Goal: Task Accomplishment & Management: Manage account settings

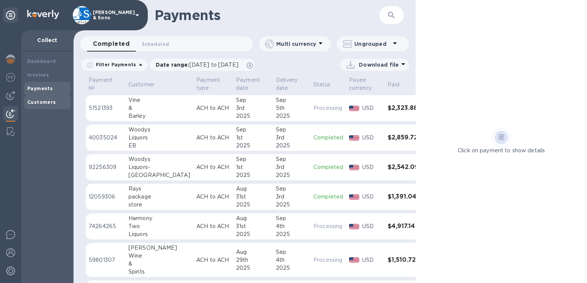
click at [36, 99] on div "Customers" at bounding box center [47, 102] width 40 height 8
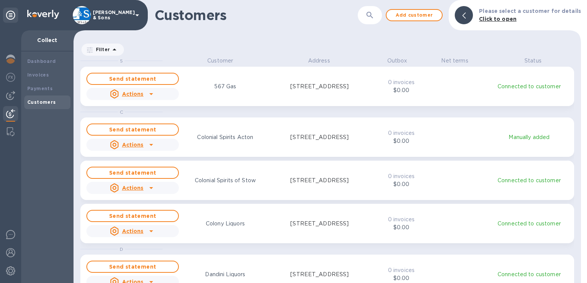
scroll to position [220, 501]
click at [465, 18] on icon at bounding box center [463, 15] width 3 height 6
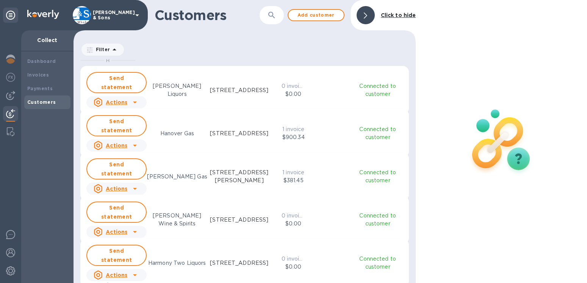
scroll to position [389, 0]
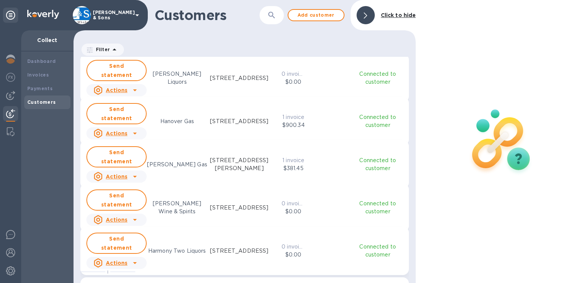
click at [119, 260] on u "Actions" at bounding box center [117, 263] width 22 height 6
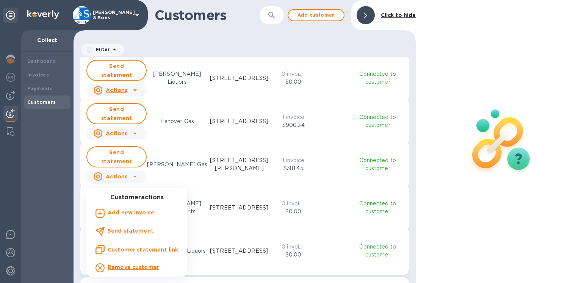
click at [132, 213] on b "Add new invoice" at bounding box center [131, 212] width 47 height 6
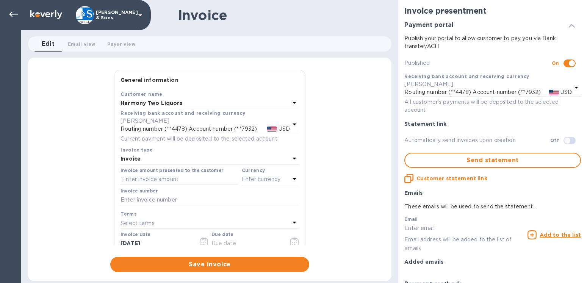
checkbox input "true"
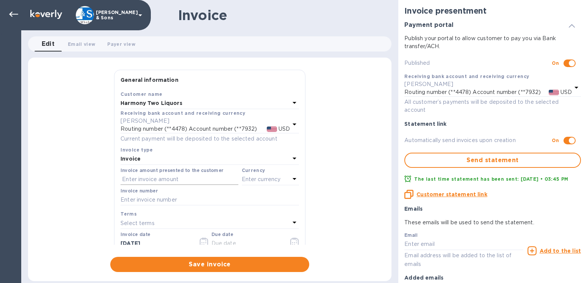
click at [137, 180] on input "text" at bounding box center [179, 179] width 118 height 11
type input "3,652.35"
click at [251, 181] on p "Enter currency" at bounding box center [261, 179] width 39 height 8
click at [186, 197] on p "USD" at bounding box center [187, 199] width 11 height 8
click at [139, 196] on input "text" at bounding box center [209, 199] width 178 height 11
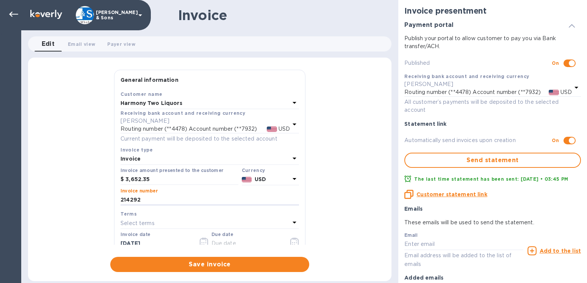
type input "214292"
click at [290, 241] on icon "button" at bounding box center [294, 241] width 9 height 9
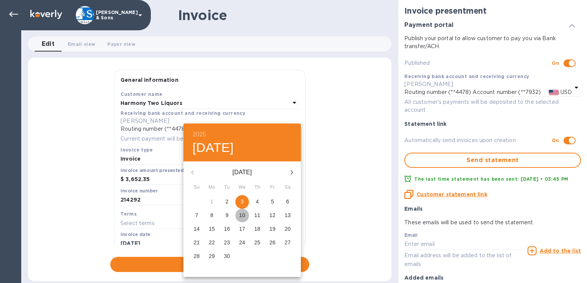
click at [245, 214] on p "10" at bounding box center [242, 215] width 6 height 8
type input "[DATE]"
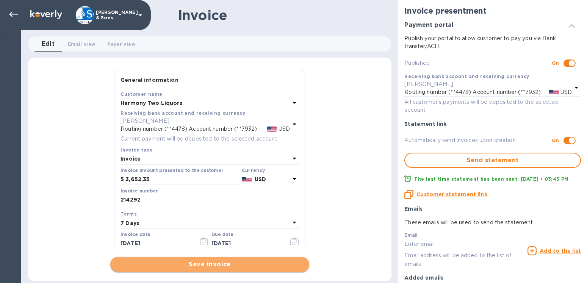
click at [225, 260] on span "Save invoice" at bounding box center [209, 264] width 187 height 9
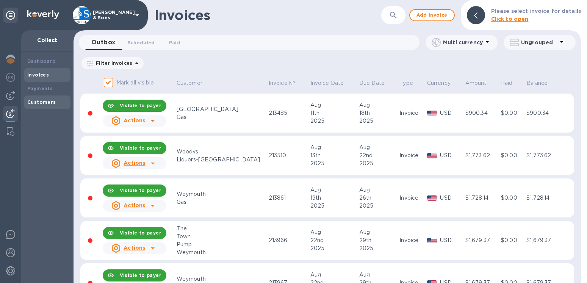
click at [50, 99] on div "Customers" at bounding box center [47, 102] width 40 height 8
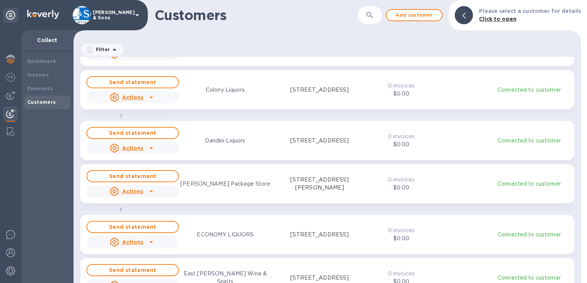
scroll to position [173, 0]
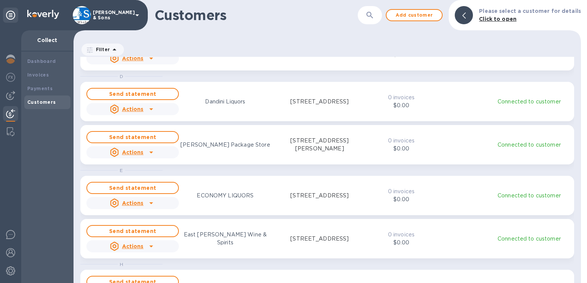
click at [465, 14] on icon at bounding box center [463, 15] width 3 height 6
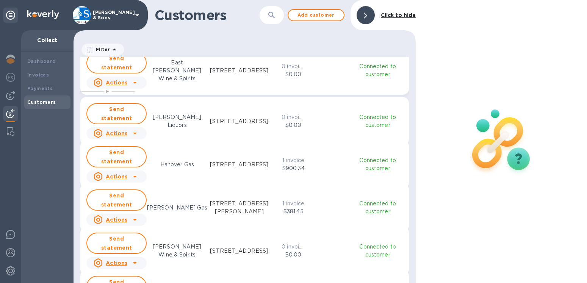
scroll to position [432, 0]
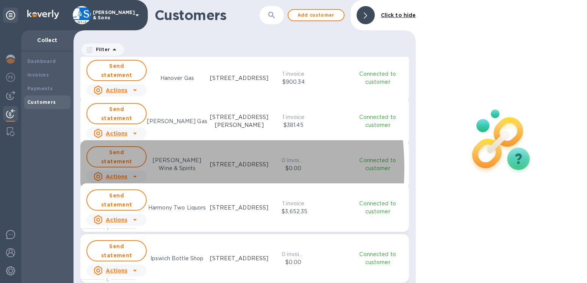
click at [115, 173] on u "Actions" at bounding box center [117, 176] width 22 height 6
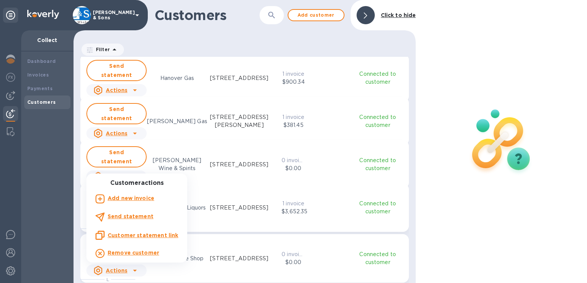
click at [130, 198] on b "Add new invoice" at bounding box center [131, 198] width 47 height 6
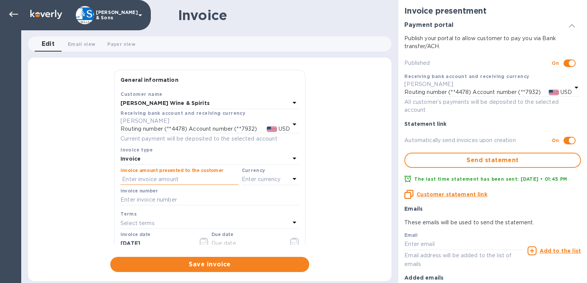
click at [142, 176] on input "text" at bounding box center [179, 179] width 118 height 11
type input "2,198.69"
click at [258, 179] on p "Enter currency" at bounding box center [261, 179] width 39 height 8
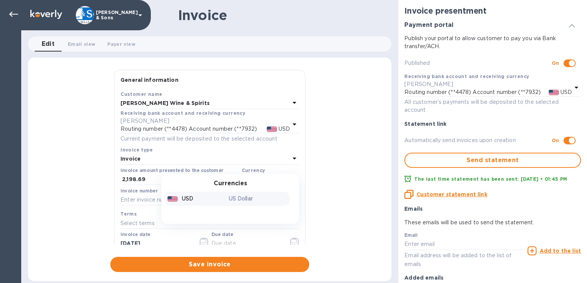
click at [184, 199] on p "USD" at bounding box center [187, 199] width 11 height 8
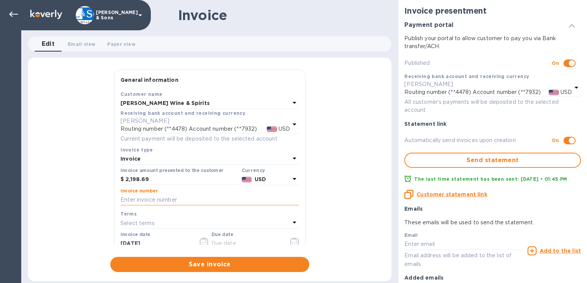
click at [150, 200] on input "text" at bounding box center [209, 199] width 178 height 11
type input "214299"
click at [203, 242] on icon "button" at bounding box center [203, 242] width 1 height 1
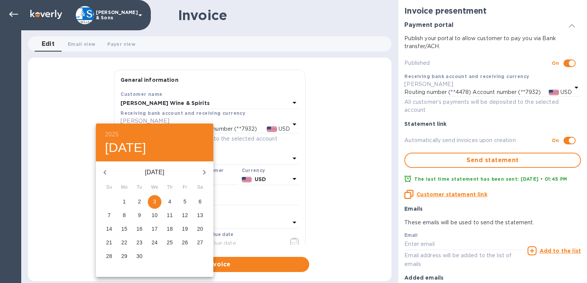
click at [170, 204] on p "4" at bounding box center [169, 202] width 3 height 8
type input "[DATE]"
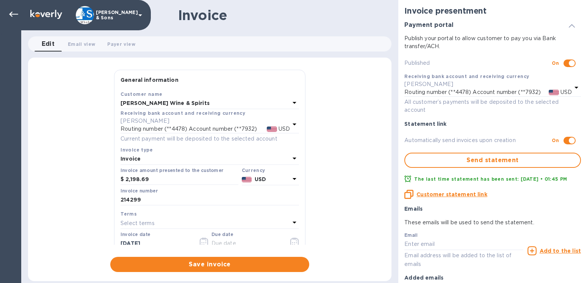
click at [290, 240] on icon "button" at bounding box center [294, 241] width 9 height 9
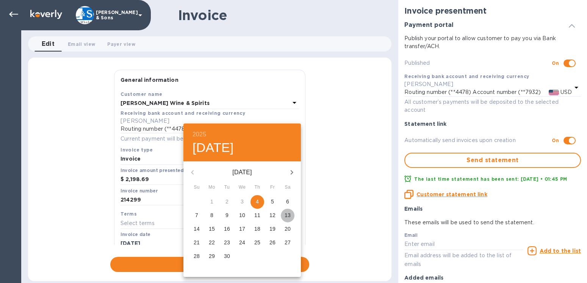
click at [289, 215] on p "13" at bounding box center [287, 215] width 6 height 8
type input "[DATE]"
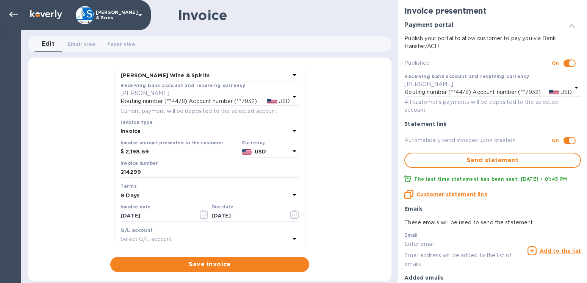
scroll to position [43, 0]
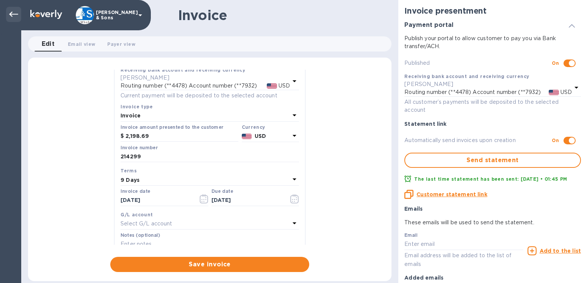
click at [16, 15] on icon at bounding box center [13, 14] width 9 height 9
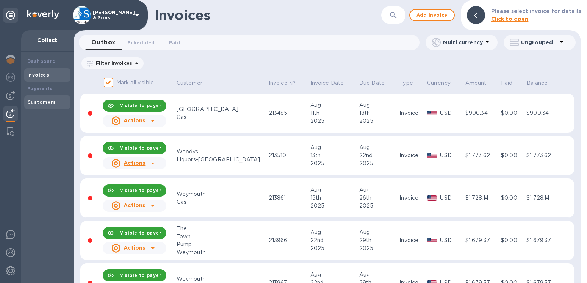
click at [45, 100] on b "Customers" at bounding box center [41, 102] width 29 height 6
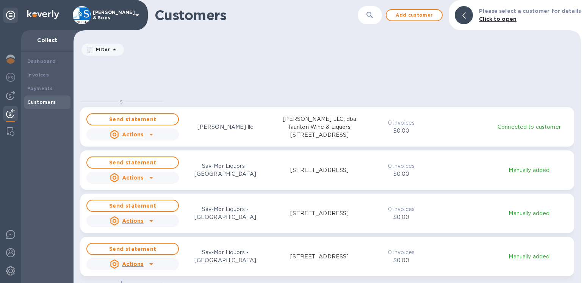
scroll to position [907, 0]
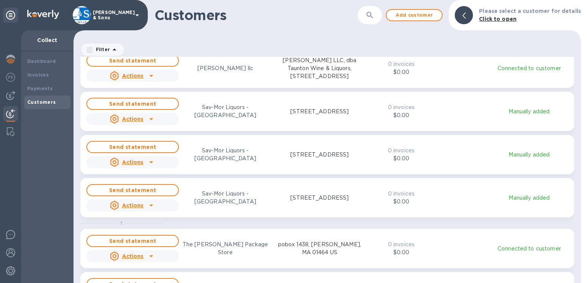
click at [465, 18] on icon at bounding box center [463, 15] width 3 height 6
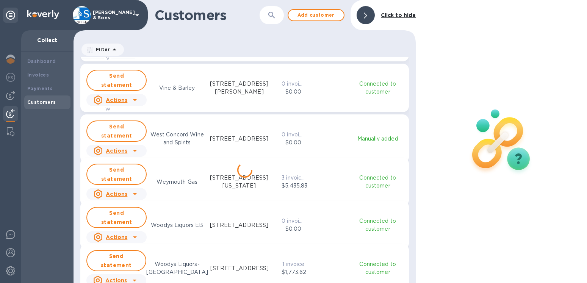
scroll to position [1211, 0]
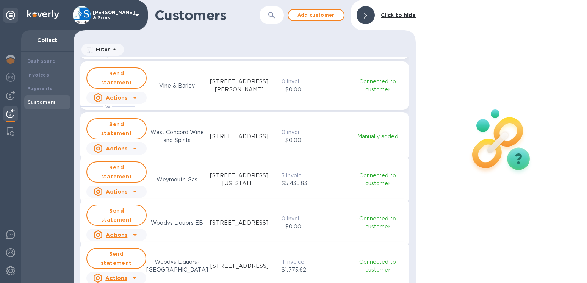
click at [119, 232] on u "Actions" at bounding box center [117, 235] width 22 height 6
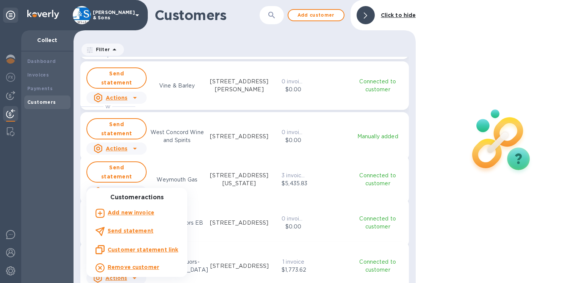
click at [124, 213] on b "Add new invoice" at bounding box center [131, 212] width 47 height 6
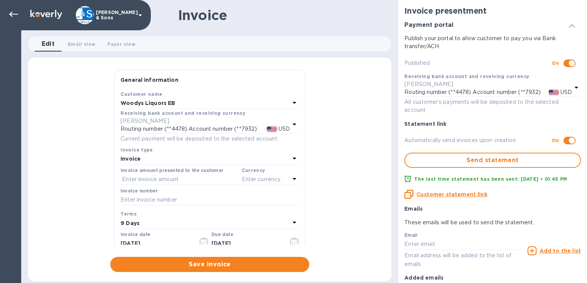
type input "[DATE]"
click at [142, 178] on input "text" at bounding box center [179, 179] width 118 height 11
type input "3,336.39"
click at [242, 180] on p "Enter currency" at bounding box center [261, 179] width 39 height 8
click at [189, 196] on div "USD" at bounding box center [196, 198] width 61 height 11
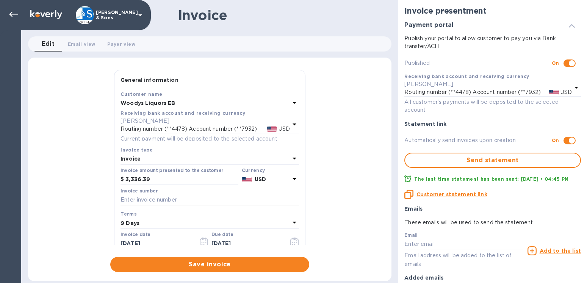
click at [166, 198] on input "text" at bounding box center [209, 199] width 178 height 11
type input "214316"
click at [197, 263] on span "Save invoice" at bounding box center [209, 264] width 187 height 9
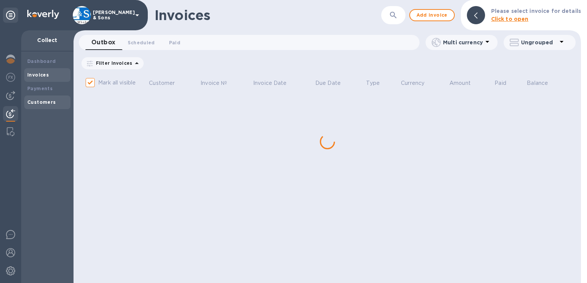
click at [37, 101] on b "Customers" at bounding box center [41, 102] width 29 height 6
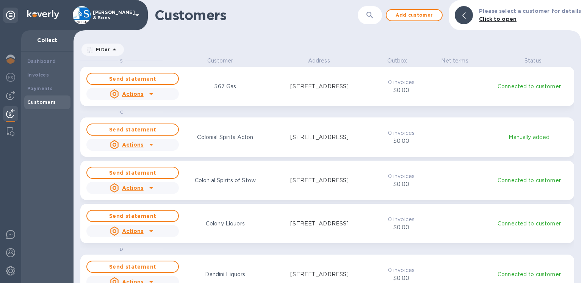
scroll to position [7, 7]
click at [481, 17] on div "Please select a customer for details Click to open" at bounding box center [530, 15] width 108 height 22
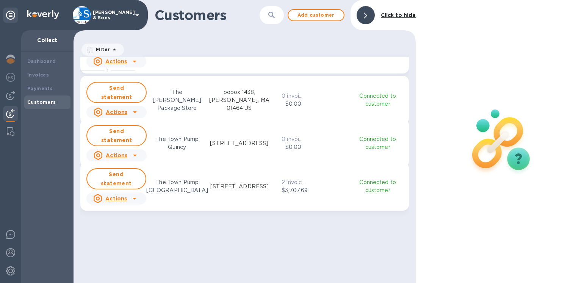
scroll to position [1228, 0]
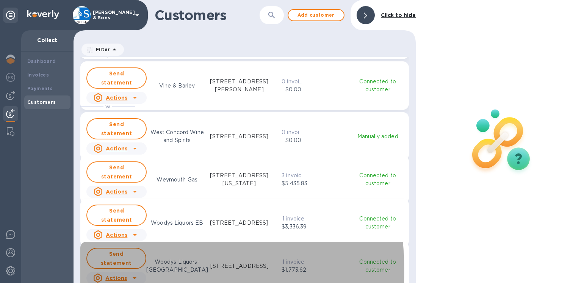
click at [125, 275] on u "Actions" at bounding box center [116, 278] width 22 height 6
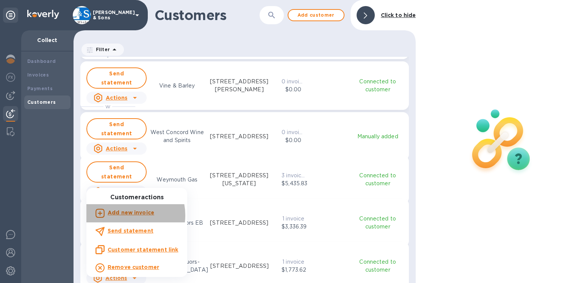
click at [125, 215] on b "Add new invoice" at bounding box center [131, 212] width 47 height 6
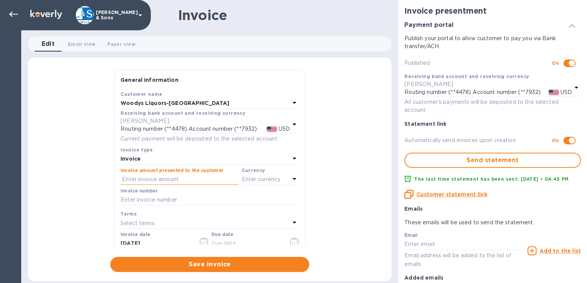
click at [130, 178] on input "text" at bounding box center [179, 179] width 118 height 11
type input "2,483.50"
click at [260, 180] on p "Enter currency" at bounding box center [261, 179] width 39 height 8
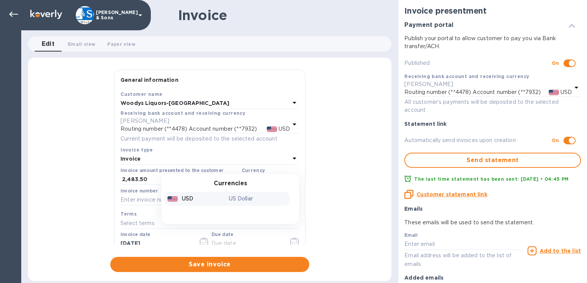
click at [185, 197] on p "USD" at bounding box center [187, 199] width 11 height 8
click at [155, 197] on input "text" at bounding box center [209, 199] width 178 height 11
type input "214284"
click at [290, 240] on icon "button" at bounding box center [294, 241] width 9 height 9
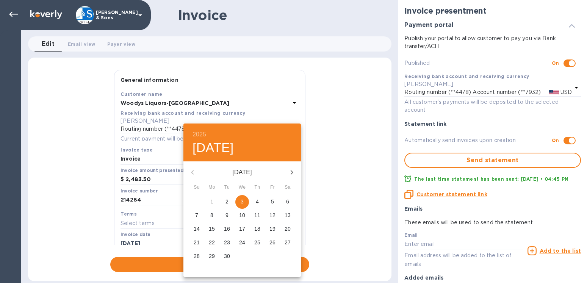
click at [275, 214] on p "12" at bounding box center [272, 215] width 6 height 8
type input "[DATE]"
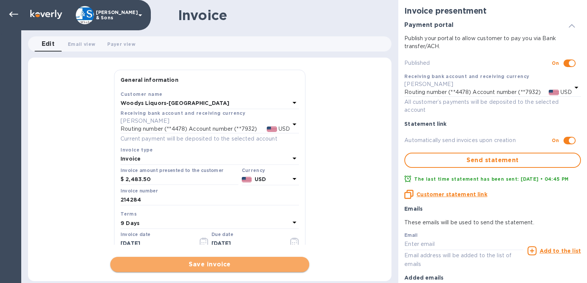
click at [249, 266] on span "Save invoice" at bounding box center [209, 264] width 187 height 9
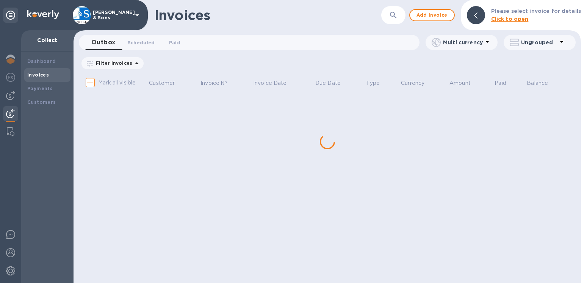
checkbox input "true"
